Goal: Task Accomplishment & Management: Complete application form

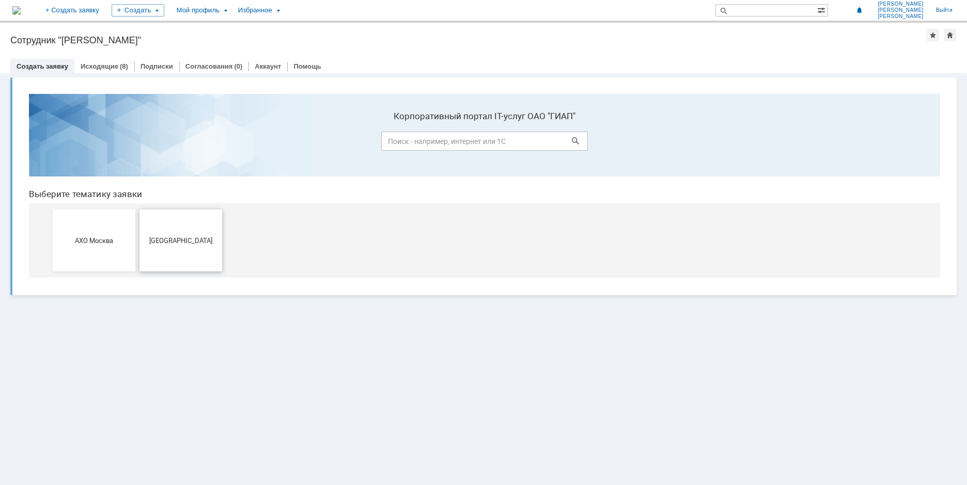
click at [184, 236] on button "[GEOGRAPHIC_DATA]" at bounding box center [180, 241] width 83 height 62
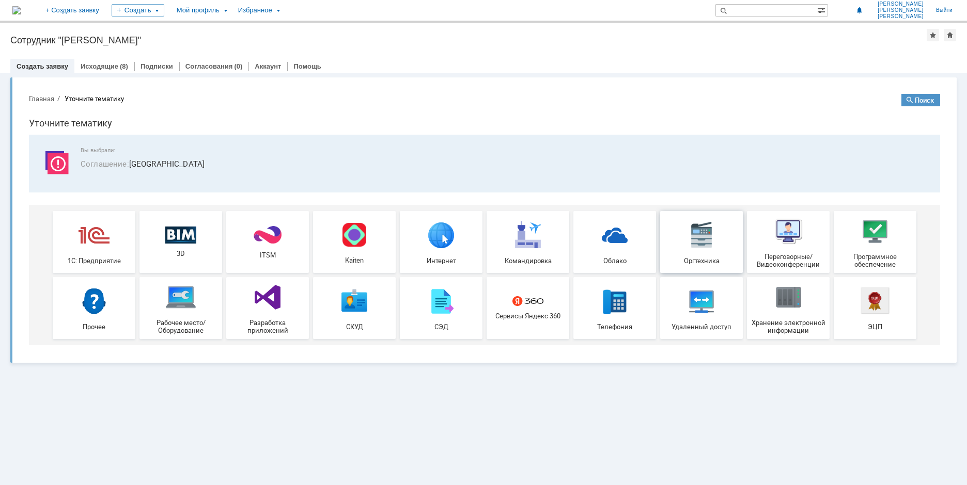
click at [627, 243] on img at bounding box center [701, 234] width 31 height 31
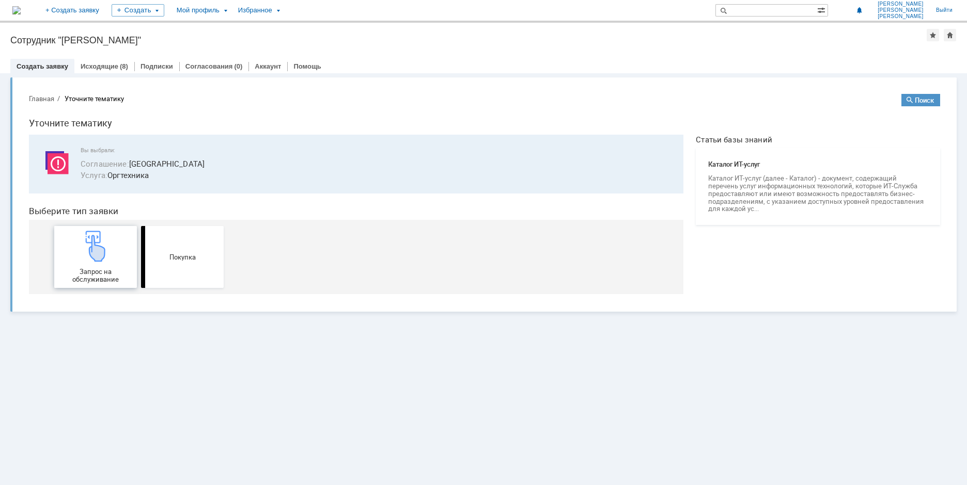
click at [83, 251] on img at bounding box center [95, 246] width 31 height 31
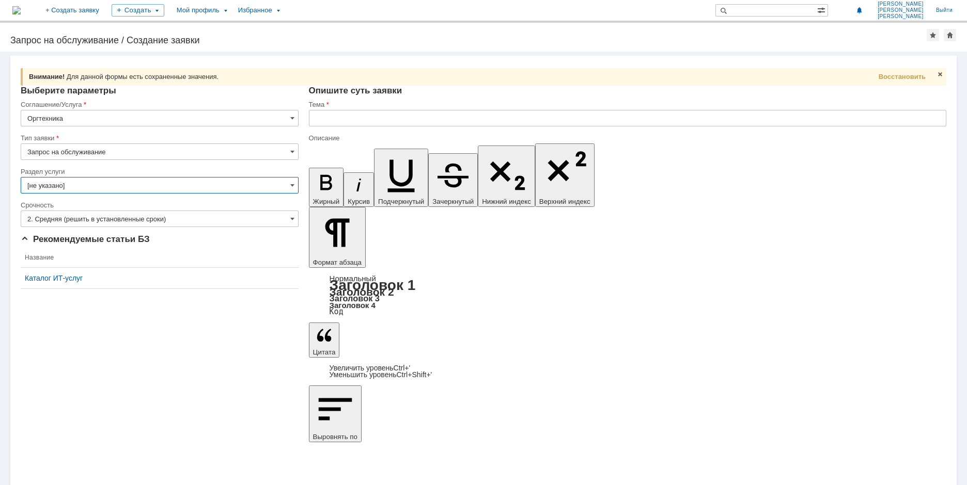
click at [72, 188] on input "[не указано]" at bounding box center [160, 185] width 278 height 17
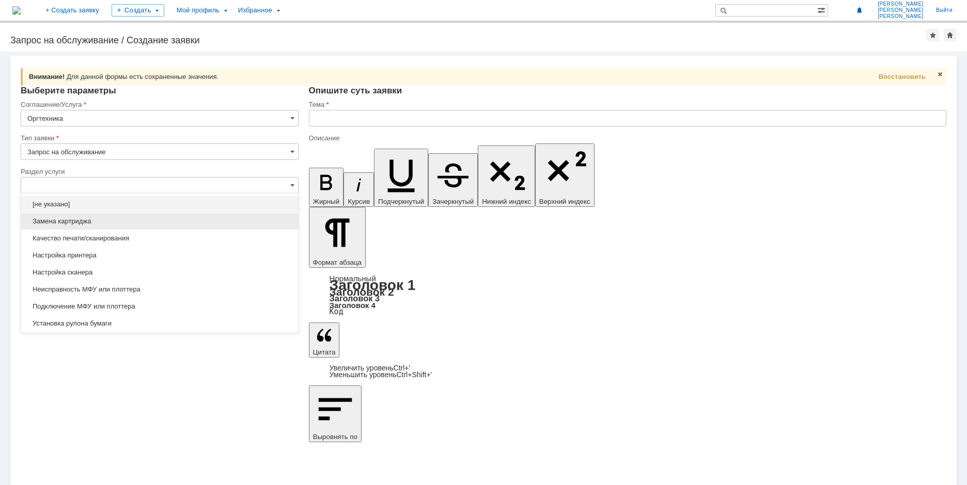
click at [76, 221] on span "Замена картриджа" at bounding box center [159, 221] width 264 height 8
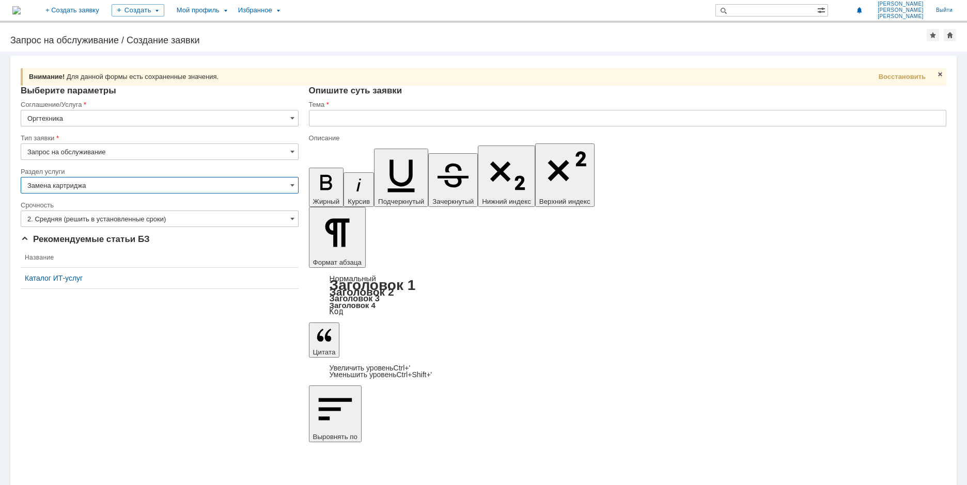
type input "Замена картриджа"
click at [80, 219] on input "2. Средняя (решить в установленные сроки)" at bounding box center [160, 219] width 278 height 17
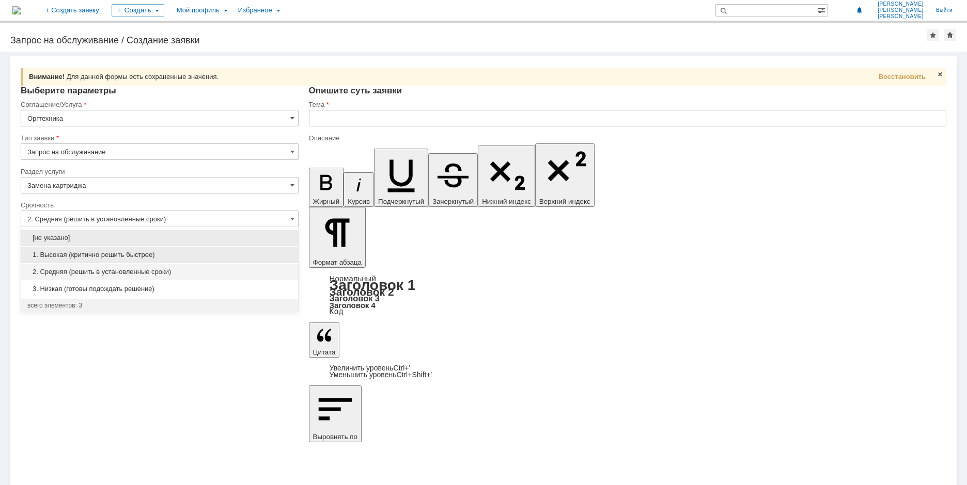
click at [79, 254] on span "1. Высокая (критично решить быстрее)" at bounding box center [159, 255] width 264 height 8
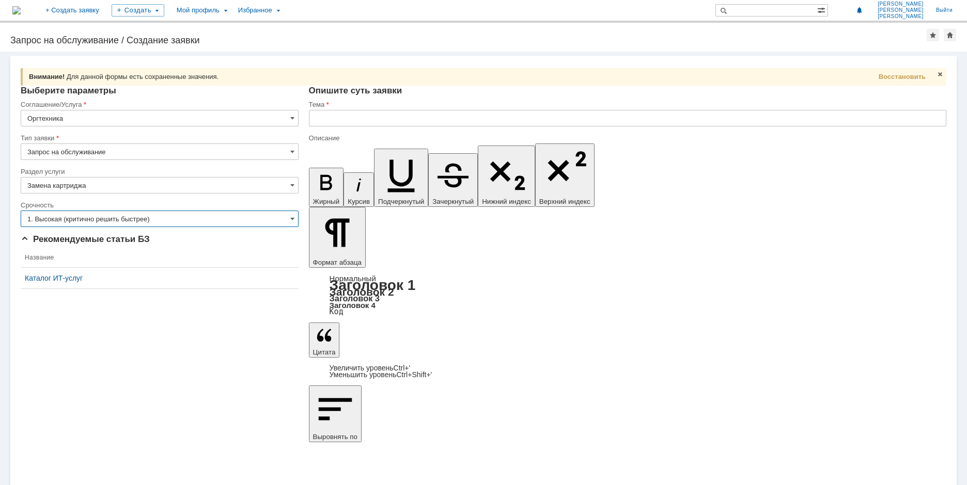
type input "1. Высокая (критично решить быстрее)"
click at [324, 118] on input "text" at bounding box center [627, 118] width 637 height 17
type input "Закончился тонер"
click at [71, 184] on input "Замена картриджа" at bounding box center [160, 185] width 278 height 17
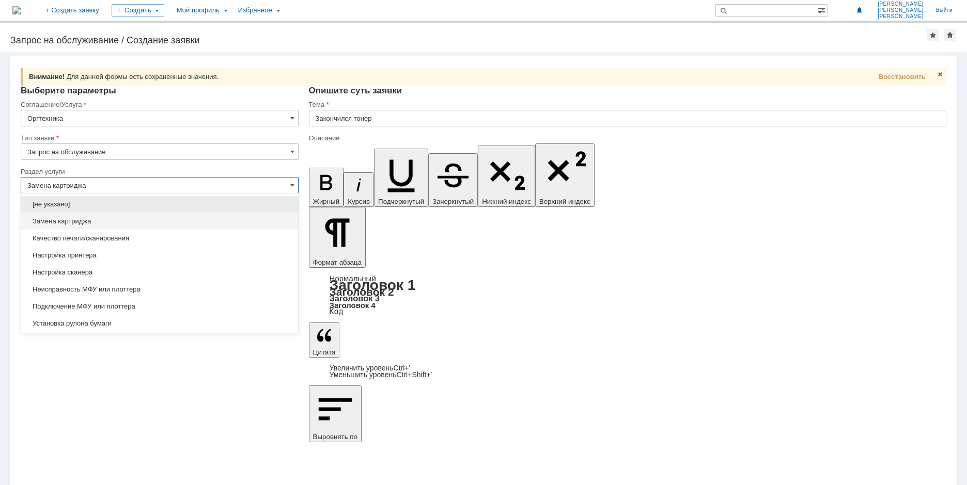
click at [76, 222] on span "Замена картриджа" at bounding box center [159, 221] width 264 height 8
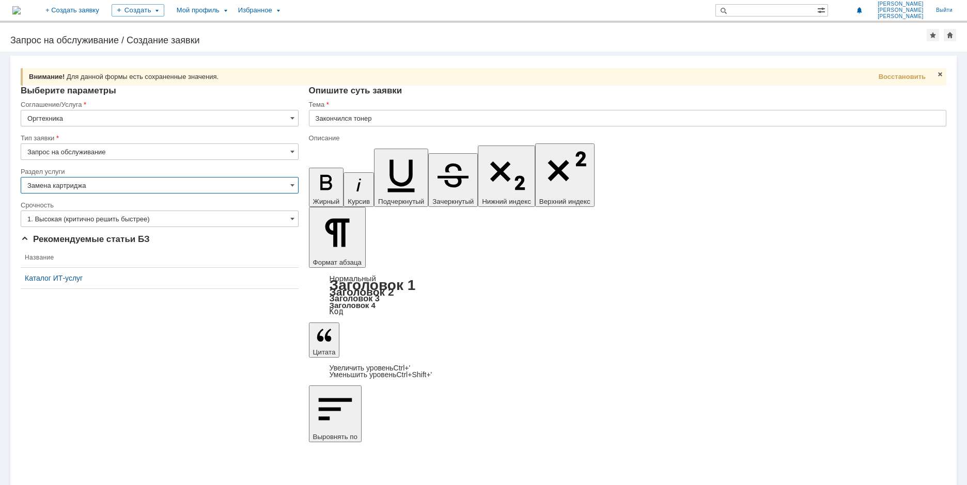
type input "Замена картриджа"
drag, startPoint x: 382, startPoint y: 3640, endPoint x: 389, endPoint y: 3656, distance: 17.6
